Goal: Browse casually

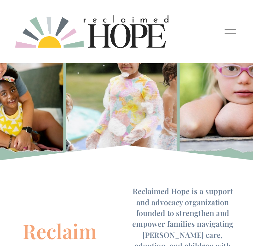
click at [232, 30] on div at bounding box center [230, 30] width 11 height 0
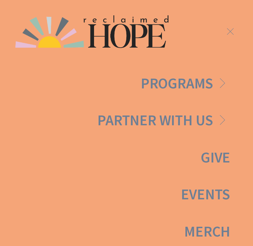
scroll to position [72, 0]
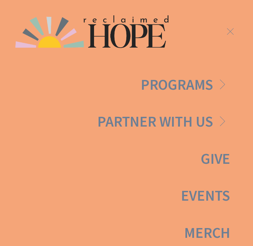
click at [229, 32] on div at bounding box center [230, 31] width 11 height 11
